Goal: Find specific page/section: Find specific page/section

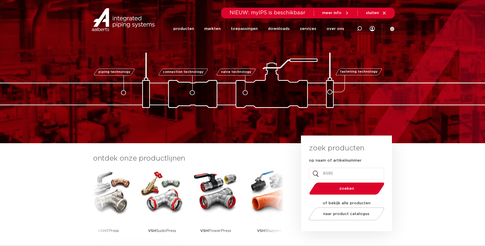
type input "8595"
click at [307, 182] on button "zoeken" at bounding box center [346, 188] width 79 height 13
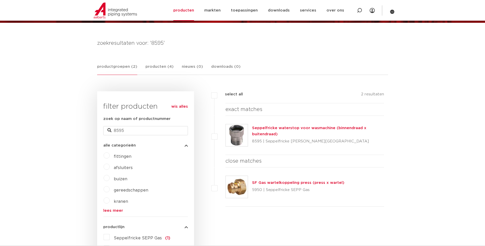
click at [286, 126] on div "Seppelfricke waterstop voor wasmachine (binnendraad x buitendraad) 8595 | Seppe…" at bounding box center [318, 135] width 132 height 20
click at [348, 146] on div "Seppelfricke waterstop voor wasmachine (binnendraad x buitendraad) 8595 | Seppe…" at bounding box center [305, 135] width 159 height 39
click at [299, 127] on link "Seppelfricke waterstop voor wasmachine (binnendraad x buitendraad)" at bounding box center [309, 131] width 114 height 10
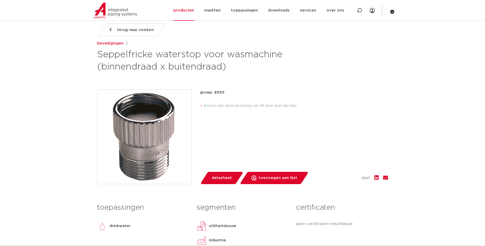
scroll to position [68, 0]
